Goal: Transaction & Acquisition: Purchase product/service

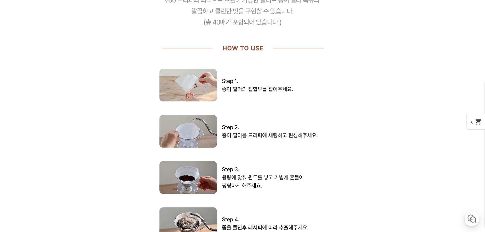
scroll to position [1604, 0]
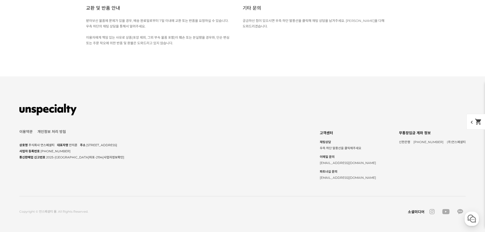
scroll to position [2190, 0]
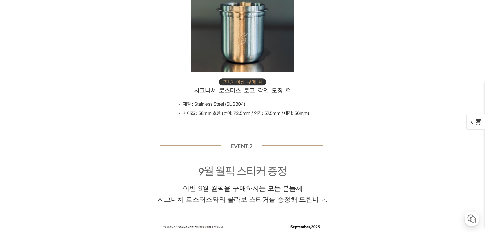
scroll to position [2671, 0]
